Goal: Task Accomplishment & Management: Use online tool/utility

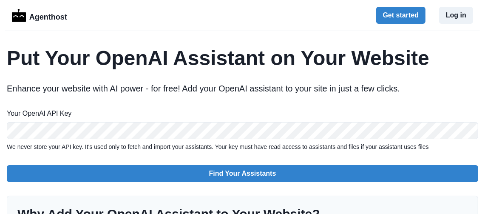
scroll to position [0, 7]
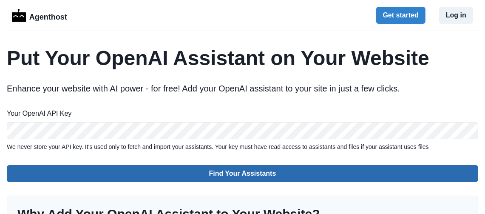
click at [264, 170] on button "Find Your Assistants" at bounding box center [242, 173] width 471 height 17
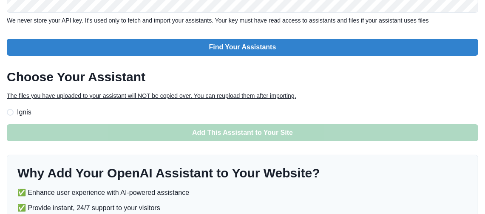
scroll to position [127, 0]
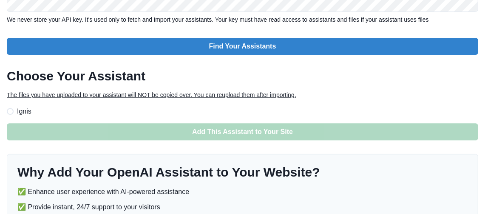
click at [26, 109] on span "Ignis" at bounding box center [24, 111] width 14 height 10
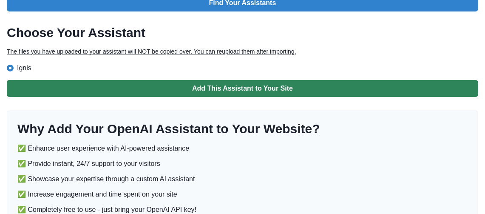
scroll to position [170, 0]
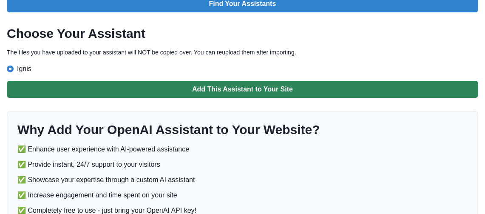
click at [295, 92] on button "Add This Assistant to Your Site" at bounding box center [242, 89] width 471 height 17
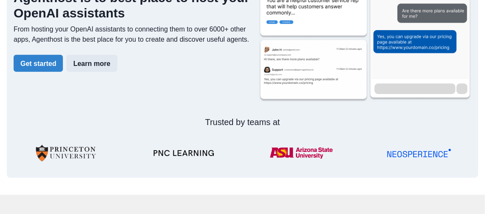
scroll to position [467, 0]
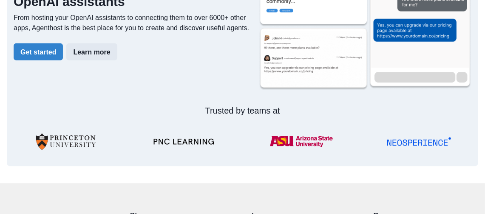
click at [84, 53] on button "Learn more" at bounding box center [91, 51] width 51 height 17
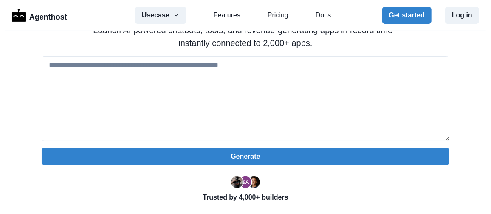
scroll to position [42, 0]
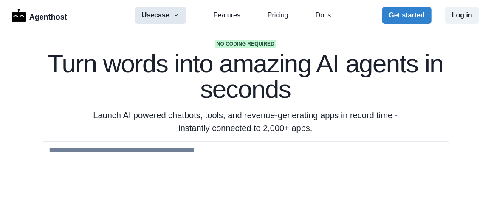
click at [177, 20] on button "Usecase" at bounding box center [160, 15] width 51 height 17
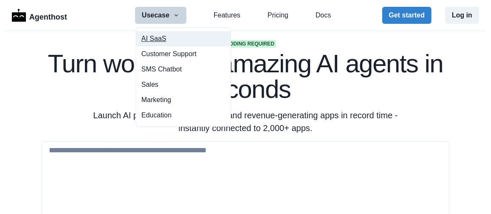
click at [158, 40] on button "AI SaaS" at bounding box center [183, 38] width 94 height 15
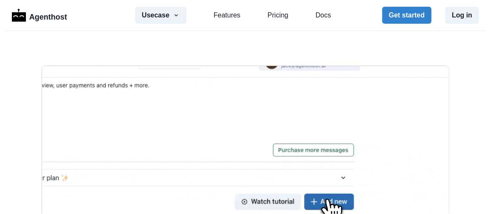
scroll to position [127, 0]
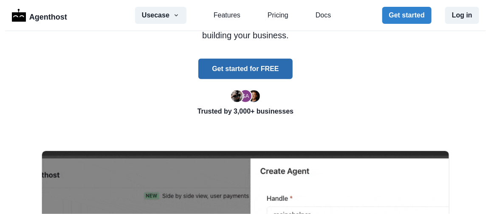
click at [249, 73] on button "Get started for FREE" at bounding box center [245, 69] width 94 height 20
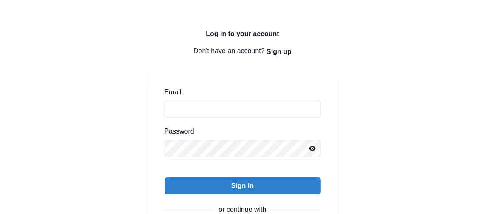
scroll to position [212, 0]
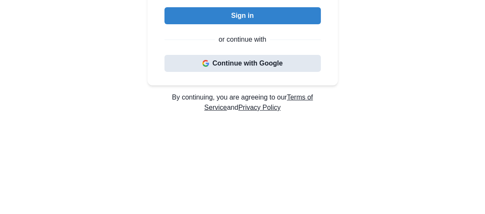
click at [262, 66] on button "Continue with Google" at bounding box center [242, 63] width 156 height 17
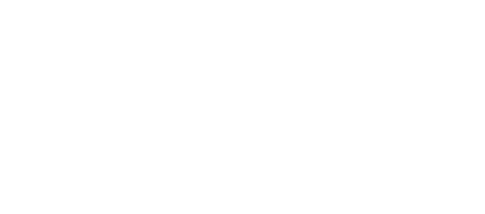
scroll to position [229, 0]
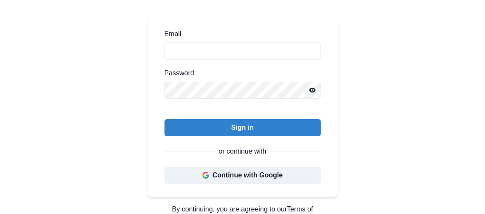
scroll to position [127, 0]
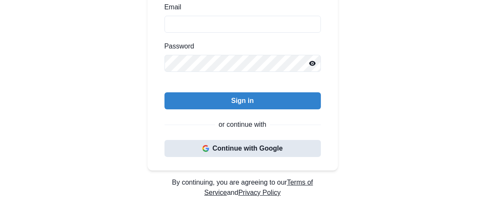
click at [265, 147] on button "Continue with Google" at bounding box center [242, 148] width 156 height 17
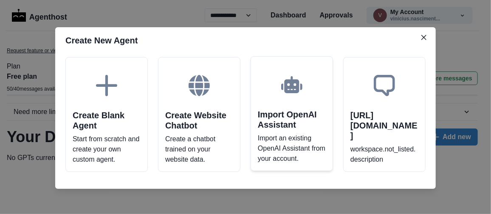
click at [281, 130] on div "Import OpenAI Assistant Import an existing OpenAI Assistant from your account." at bounding box center [292, 113] width 82 height 115
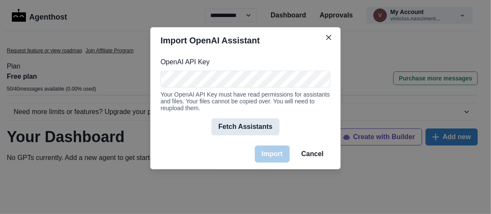
click at [264, 128] on button "Fetch Assistants" at bounding box center [246, 126] width 68 height 17
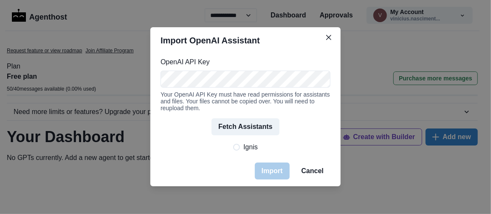
click at [250, 150] on span "Ignis" at bounding box center [251, 147] width 14 height 10
click at [274, 176] on button "Import" at bounding box center [272, 170] width 35 height 17
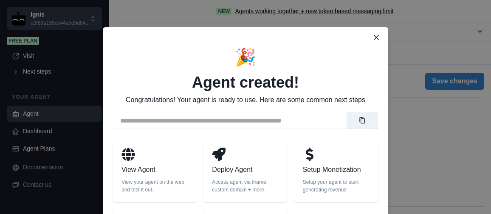
select select "******"
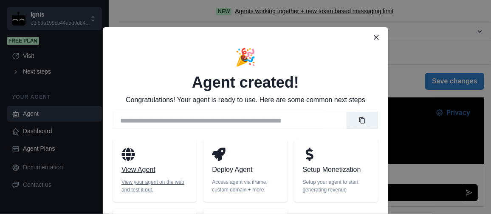
click at [176, 178] on div "View Agent View your agent on the web and test it out." at bounding box center [155, 170] width 84 height 63
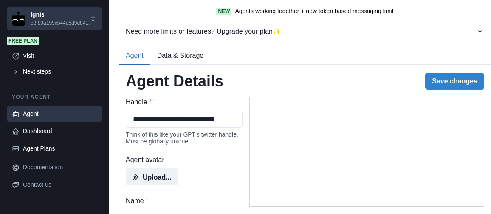
select select "******"
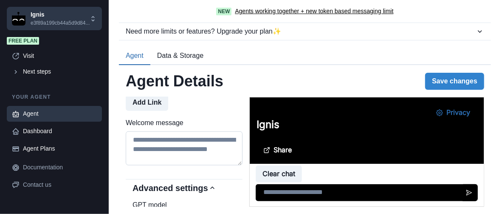
scroll to position [1, 0]
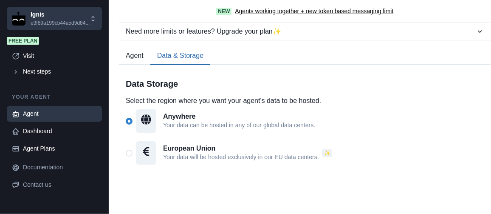
click at [170, 59] on button "Data & Storage" at bounding box center [180, 56] width 60 height 18
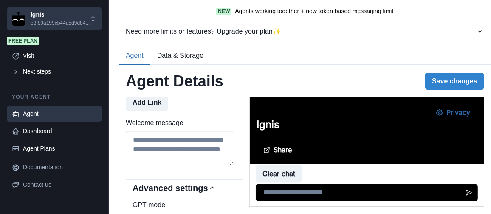
click at [146, 51] on button "Agent" at bounding box center [134, 56] width 31 height 18
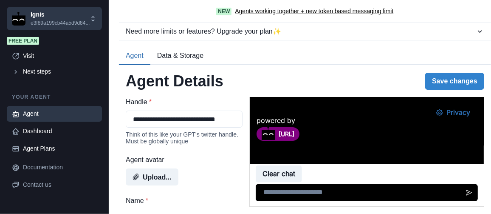
scroll to position [127, 0]
